Goal: Information Seeking & Learning: Learn about a topic

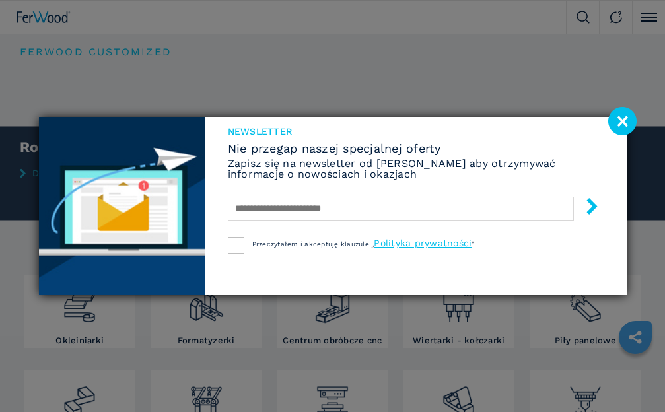
click at [622, 120] on image at bounding box center [622, 121] width 28 height 28
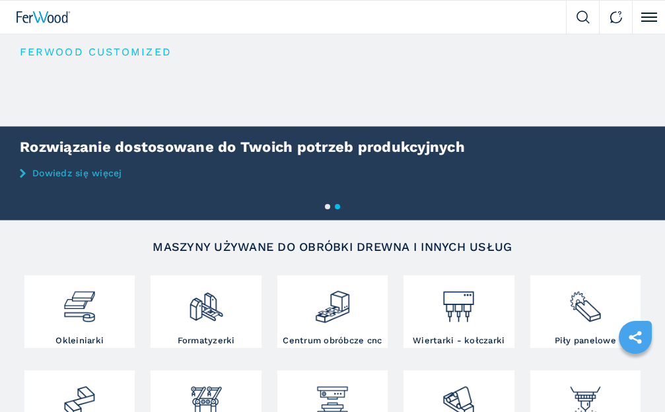
click at [644, 14] on button "Click to toggle menu" at bounding box center [648, 17] width 33 height 33
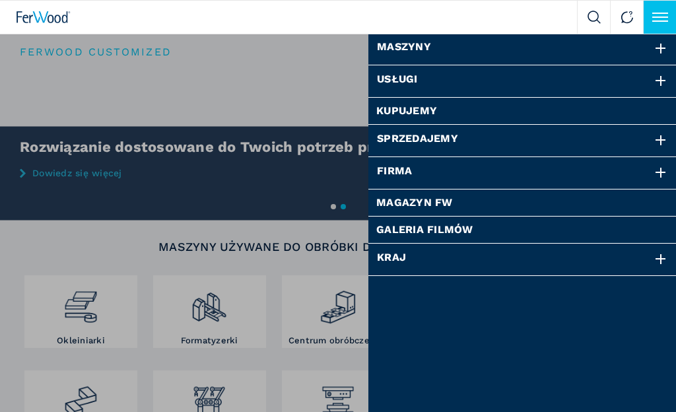
click at [659, 256] on div at bounding box center [661, 259] width 15 height 15
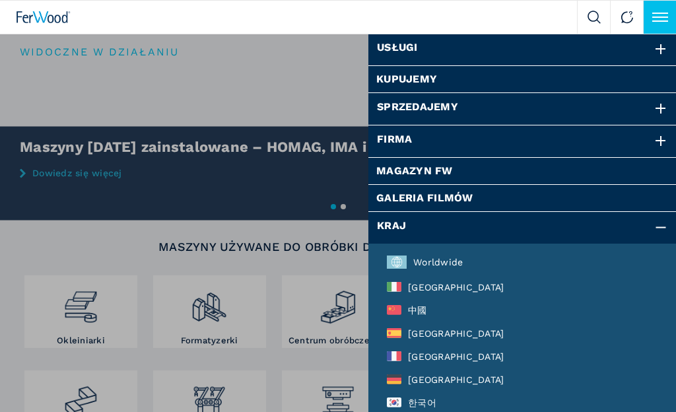
scroll to position [36, 0]
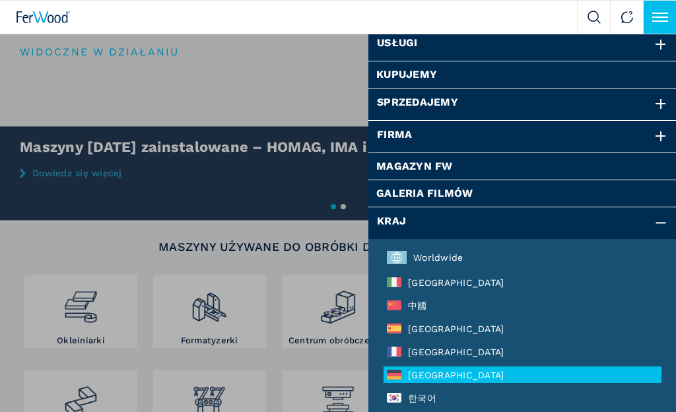
click at [393, 374] on icon at bounding box center [394, 375] width 15 height 10
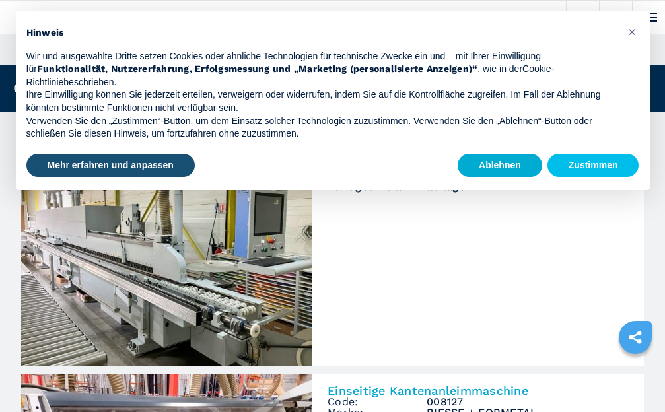
click at [499, 162] on h3 "HOMAG" at bounding box center [527, 165] width 201 height 11
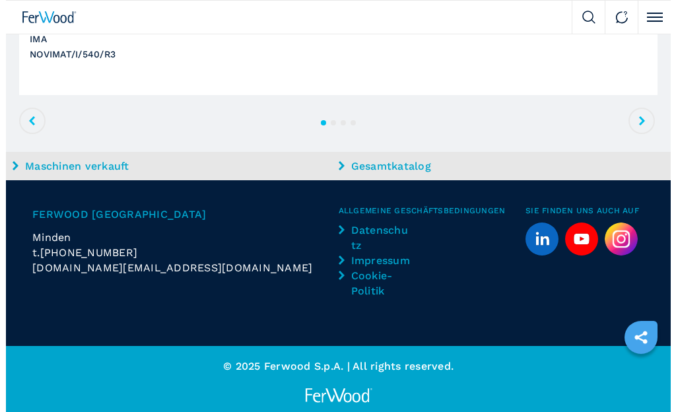
scroll to position [1876, 0]
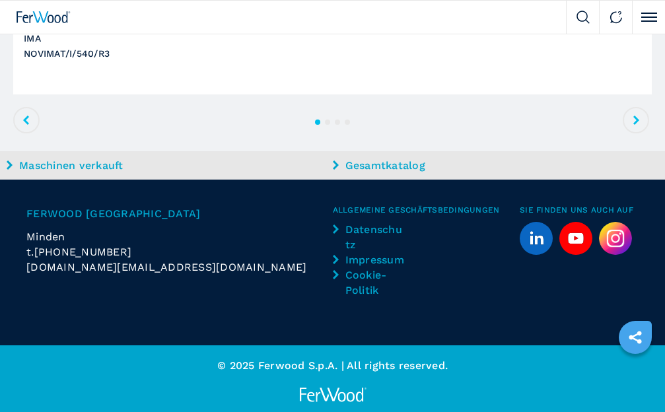
click at [642, 15] on button "Click to toggle menu" at bounding box center [648, 17] width 33 height 33
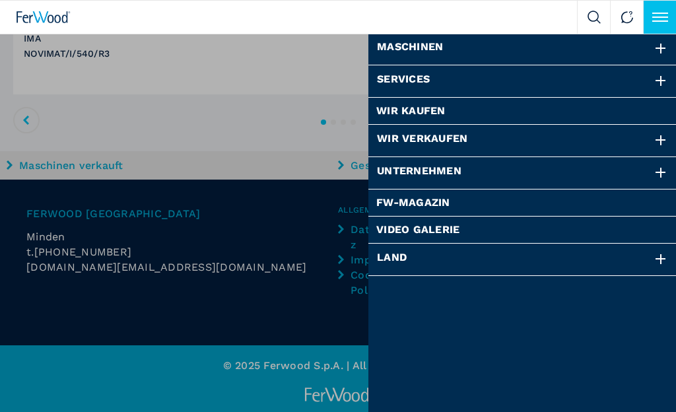
click at [659, 46] on div at bounding box center [661, 49] width 15 height 15
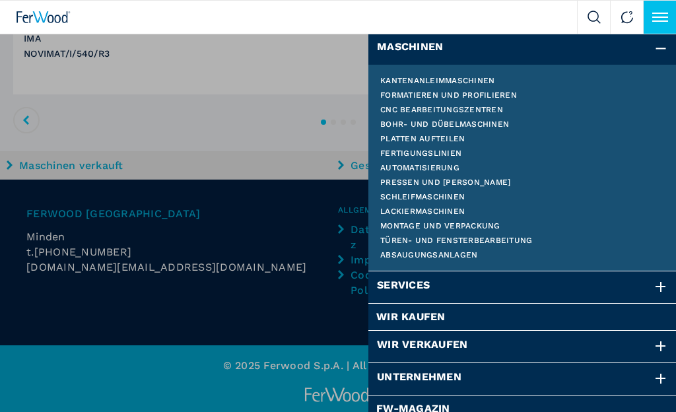
click at [436, 79] on link "Kantenanleimmaschinen" at bounding box center [522, 81] width 285 height 8
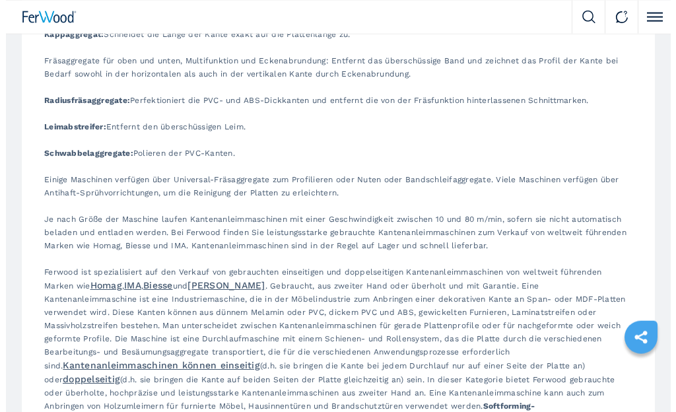
scroll to position [2918, 0]
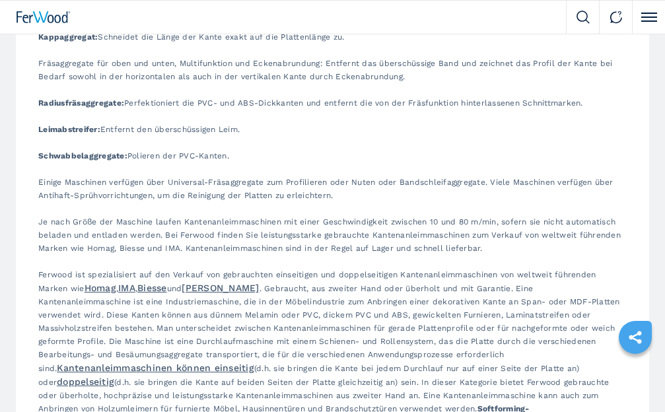
click at [646, 14] on button "Click to toggle menu" at bounding box center [648, 17] width 33 height 33
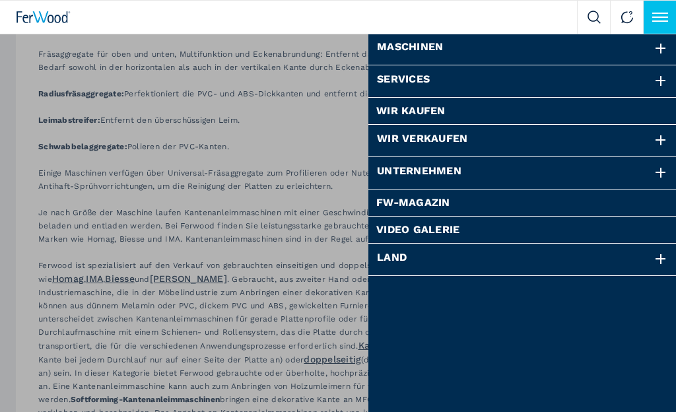
click at [660, 46] on div at bounding box center [661, 49] width 15 height 15
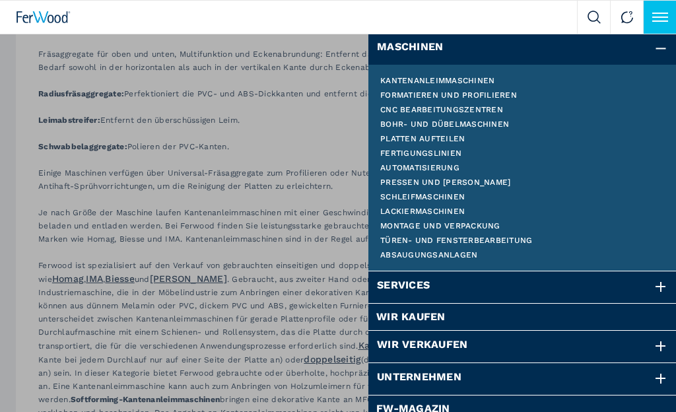
click at [481, 93] on link "Formatieren und profilieren" at bounding box center [522, 95] width 285 height 8
